Goal: Information Seeking & Learning: Learn about a topic

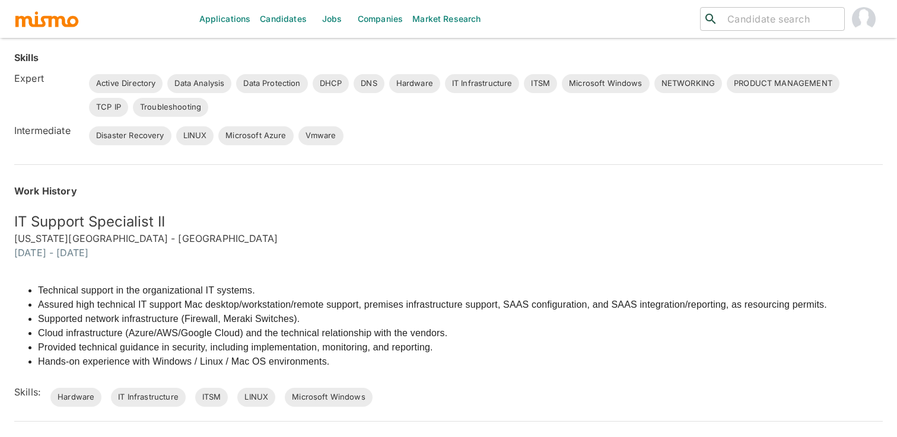
scroll to position [328, 0]
click at [514, 188] on h6 "Work History" at bounding box center [448, 189] width 868 height 14
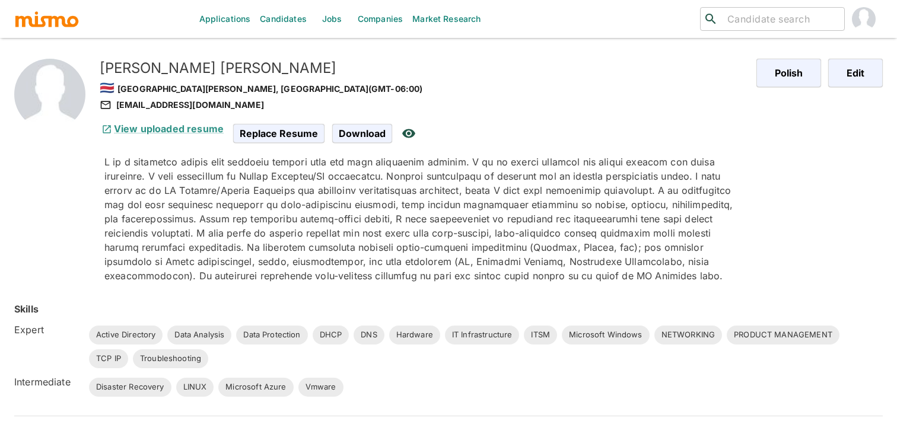
scroll to position [0, 0]
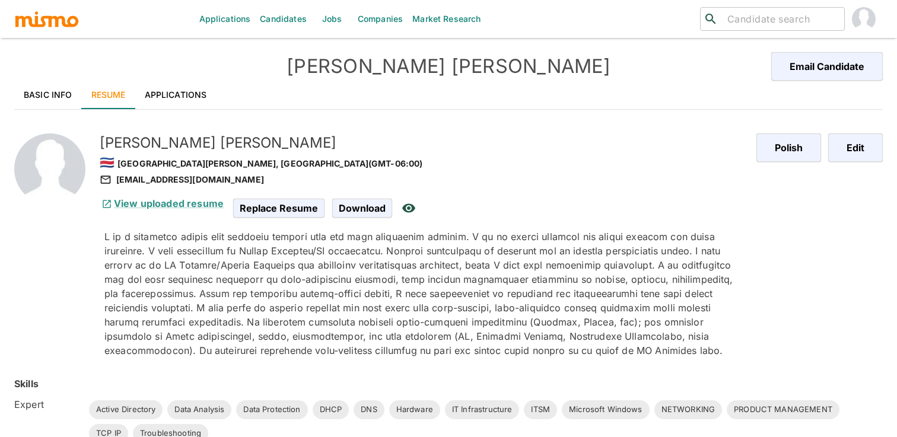
click at [40, 90] on link "Basic Info" at bounding box center [48, 95] width 68 height 28
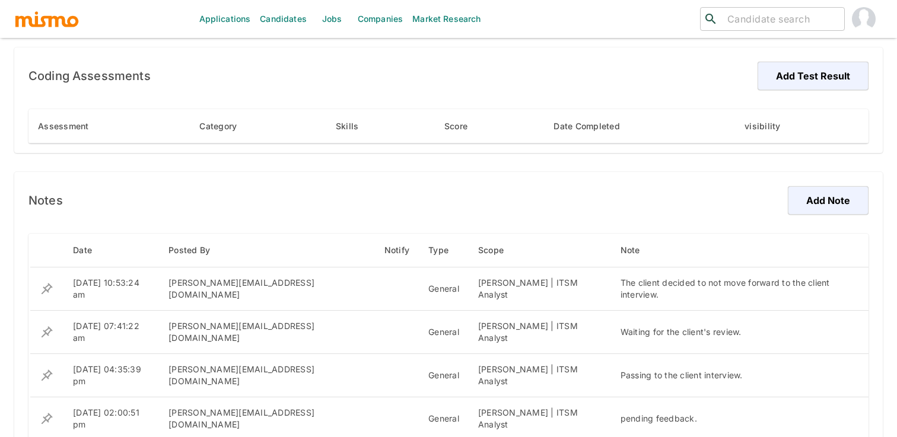
scroll to position [758, 0]
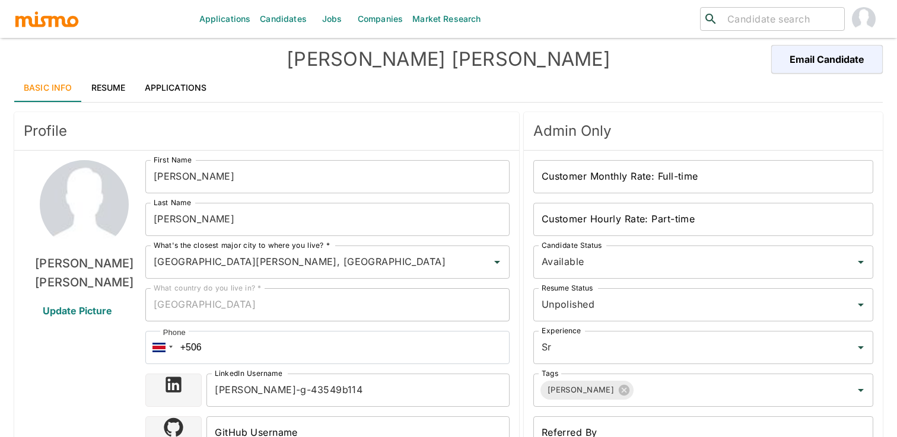
scroll to position [0, 0]
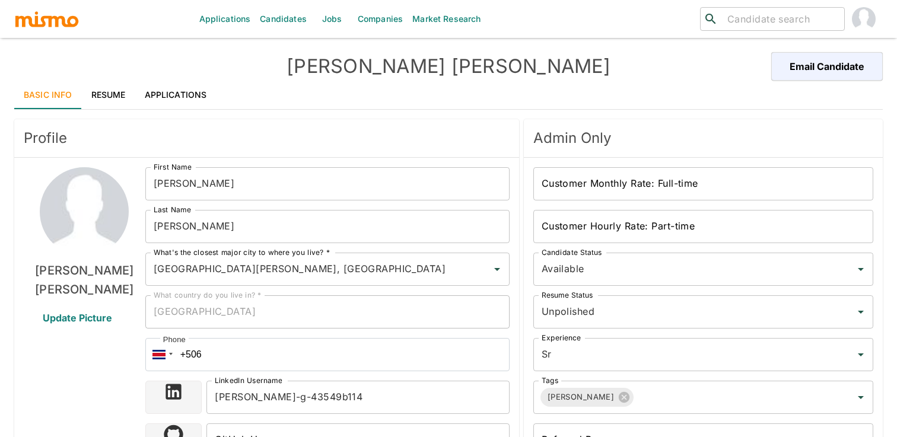
click at [103, 95] on link "Resume" at bounding box center [108, 95] width 53 height 28
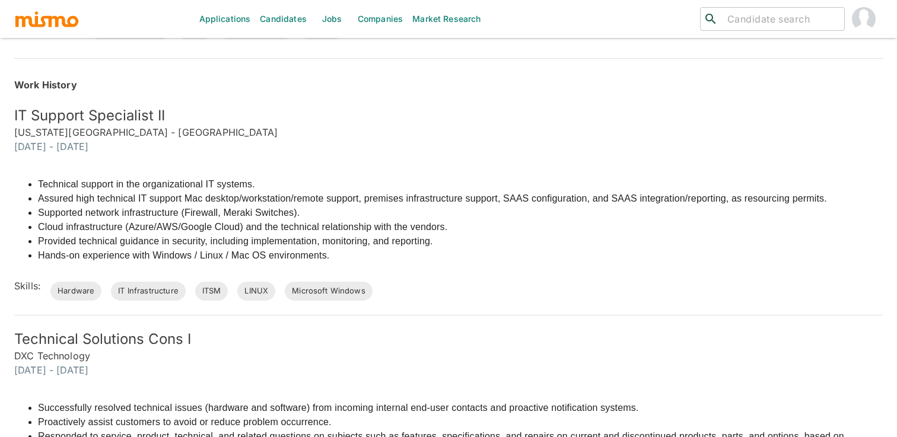
scroll to position [446, 0]
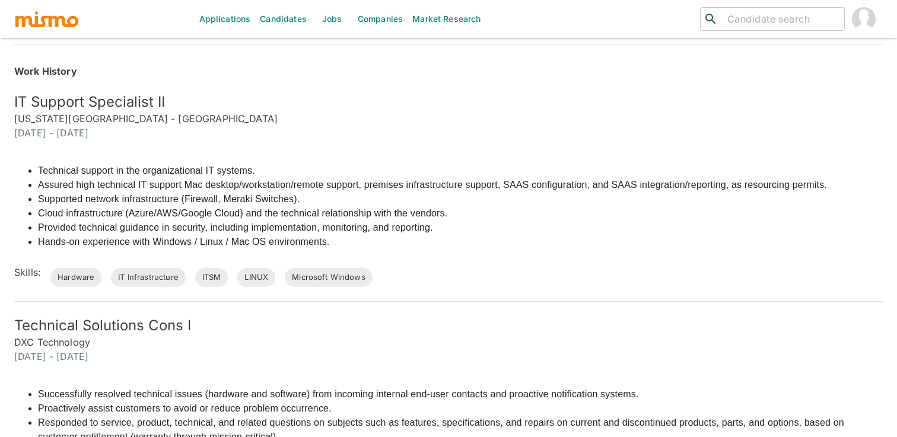
click at [283, 211] on li "Cloud infrastructure (Azure/AWS/Google Cloud) and the technical relationship wi…" at bounding box center [432, 213] width 789 height 14
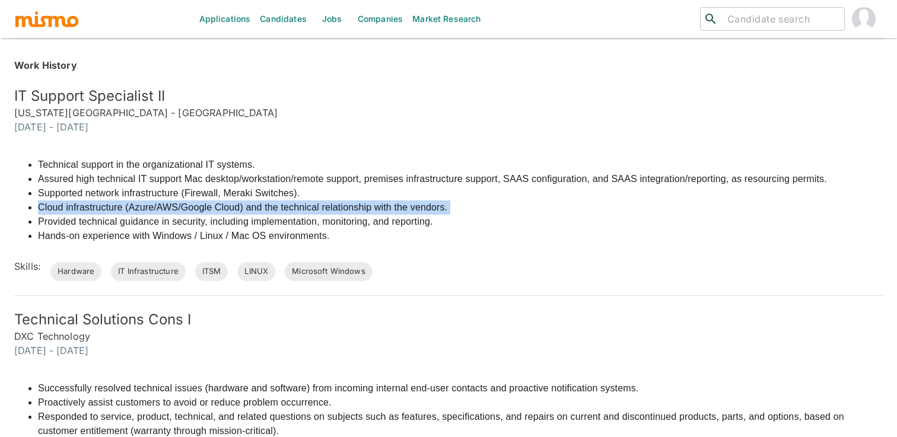
scroll to position [443, 0]
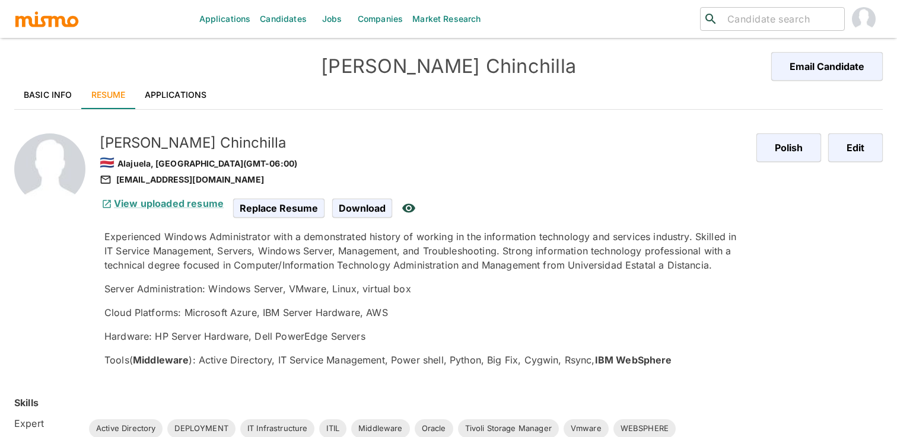
click at [52, 96] on link "Basic Info" at bounding box center [48, 95] width 68 height 28
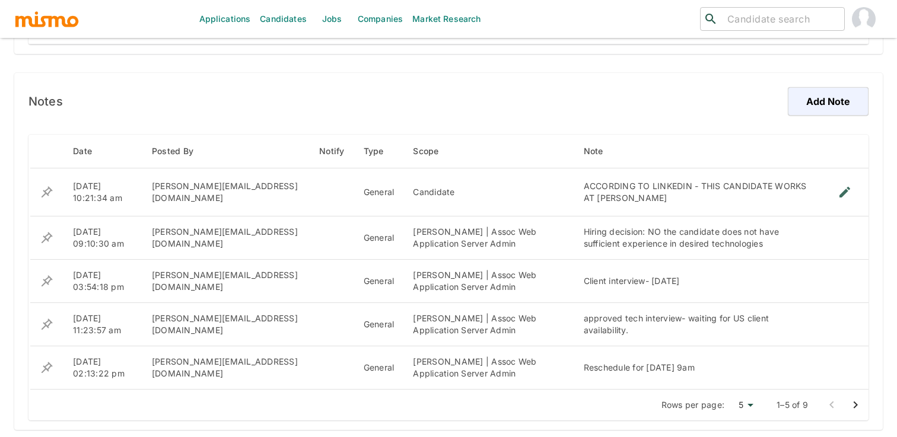
scroll to position [810, 0]
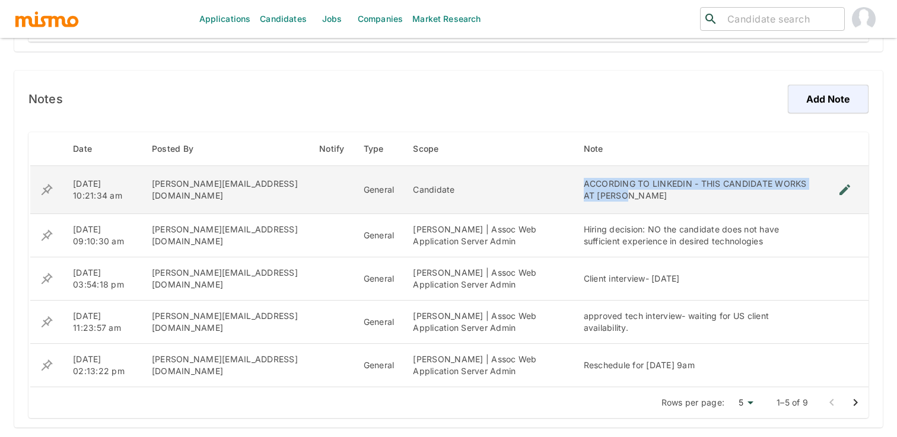
drag, startPoint x: 806, startPoint y: 191, endPoint x: 527, endPoint y: 192, distance: 279.4
click at [574, 192] on td "ACCORDING TO LINKEDIN - THIS CANDIDATE WORKS AT KAISER" at bounding box center [697, 190] width 247 height 48
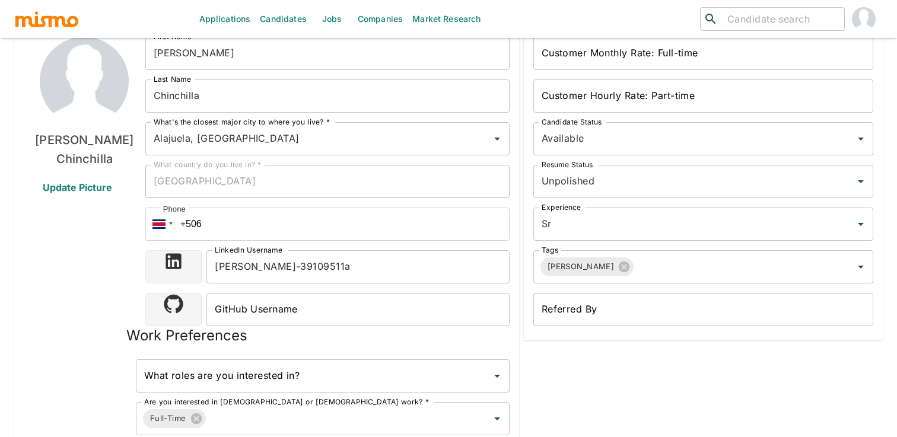
scroll to position [0, 0]
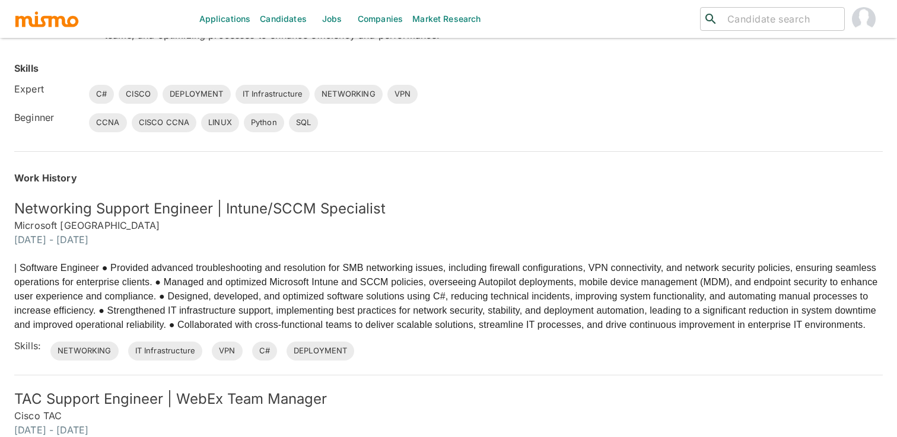
scroll to position [228, 0]
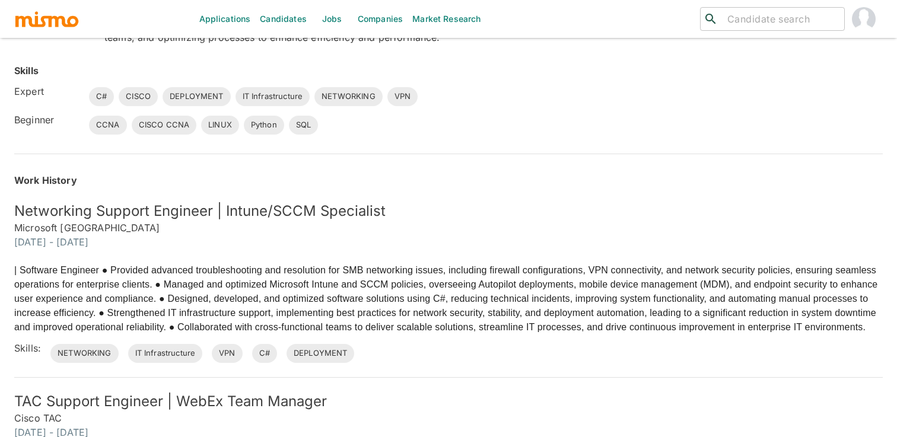
click at [578, 155] on div "Work History Networking Support Engineer | Intune/SCCM Specialist Microsoft [GE…" at bounding box center [432, 354] width 902 height 428
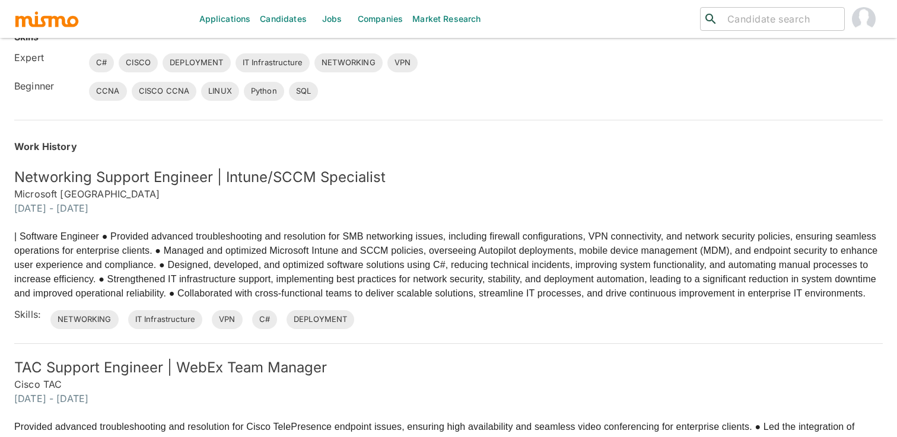
scroll to position [264, 0]
